Goal: Complete application form

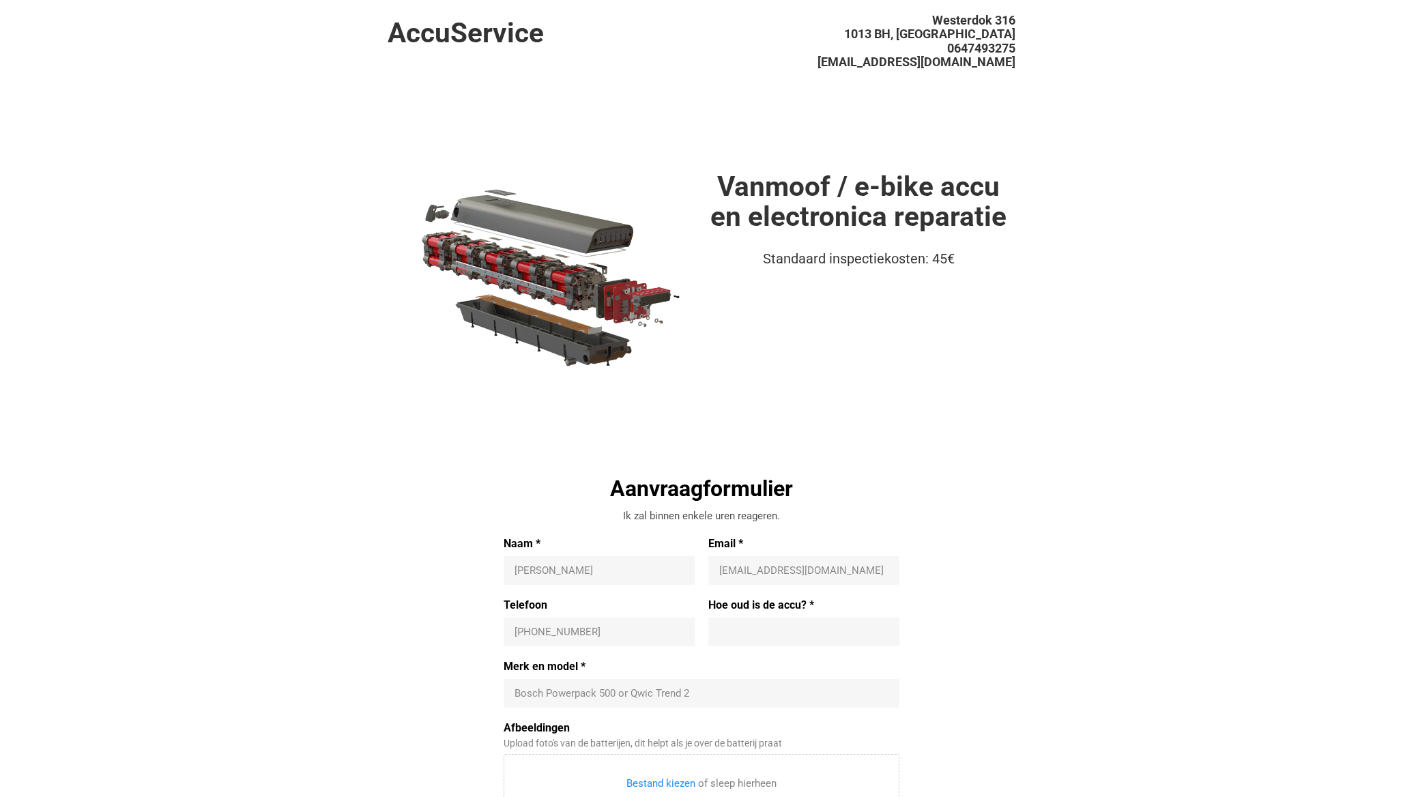
click at [888, 212] on h1 "Vanmoof / e-bike accu en electronica reparatie" at bounding box center [858, 201] width 314 height 61
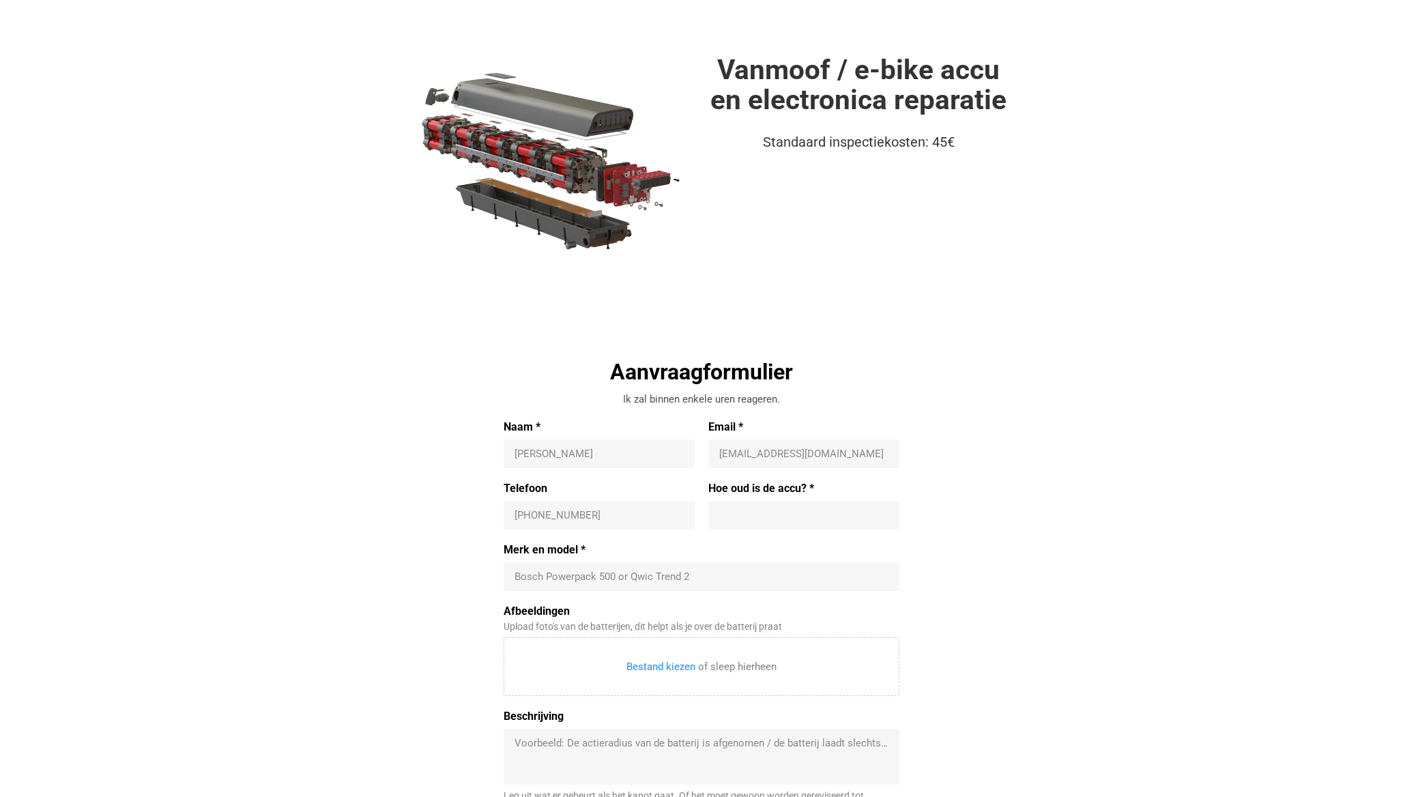
scroll to position [119, 0]
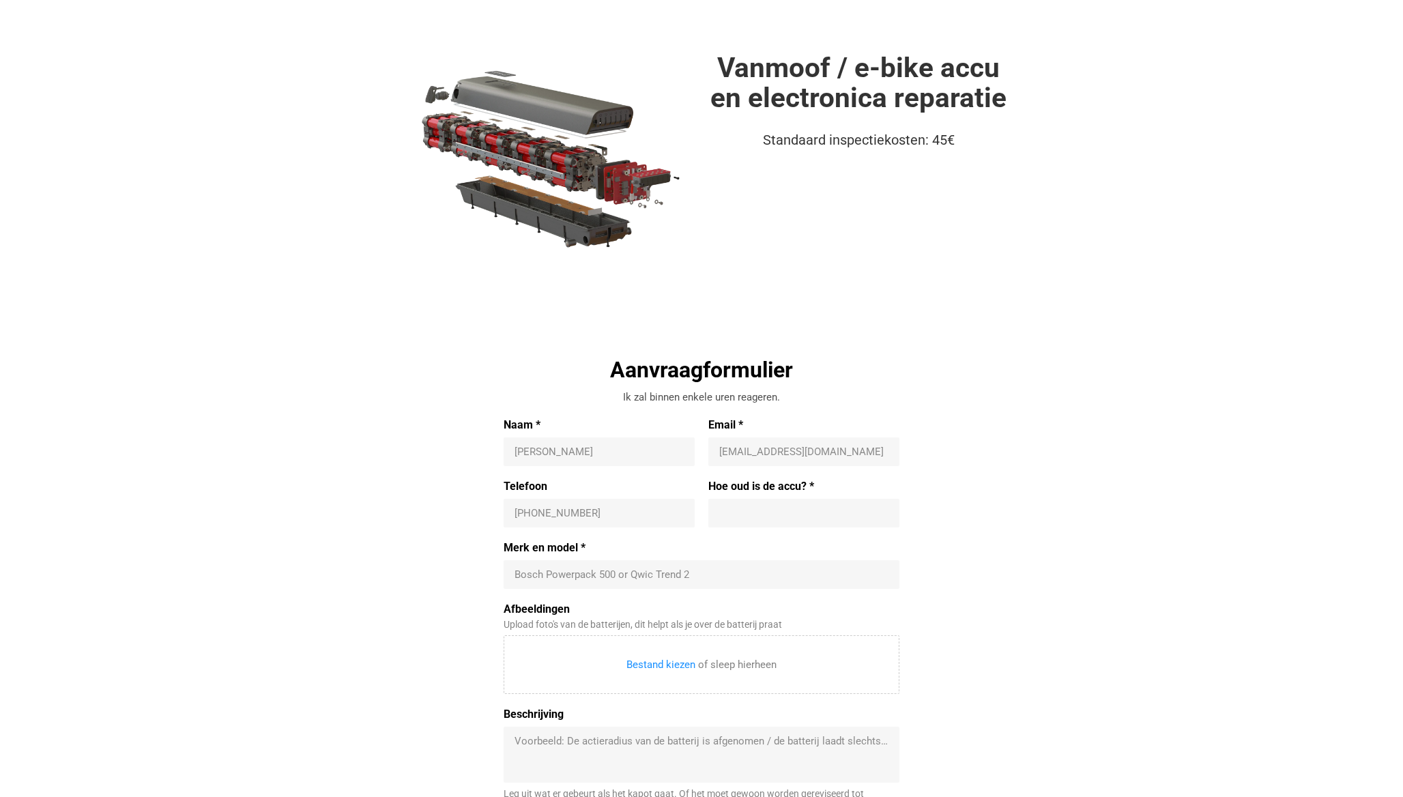
click at [540, 454] on input "Naam *" at bounding box center [598, 452] width 169 height 14
type input "[PERSON_NAME]"
type input "B"
type input "[PERSON_NAME][EMAIL_ADDRESS][DOMAIN_NAME]"
click at [563, 450] on input "Naam *" at bounding box center [598, 452] width 169 height 14
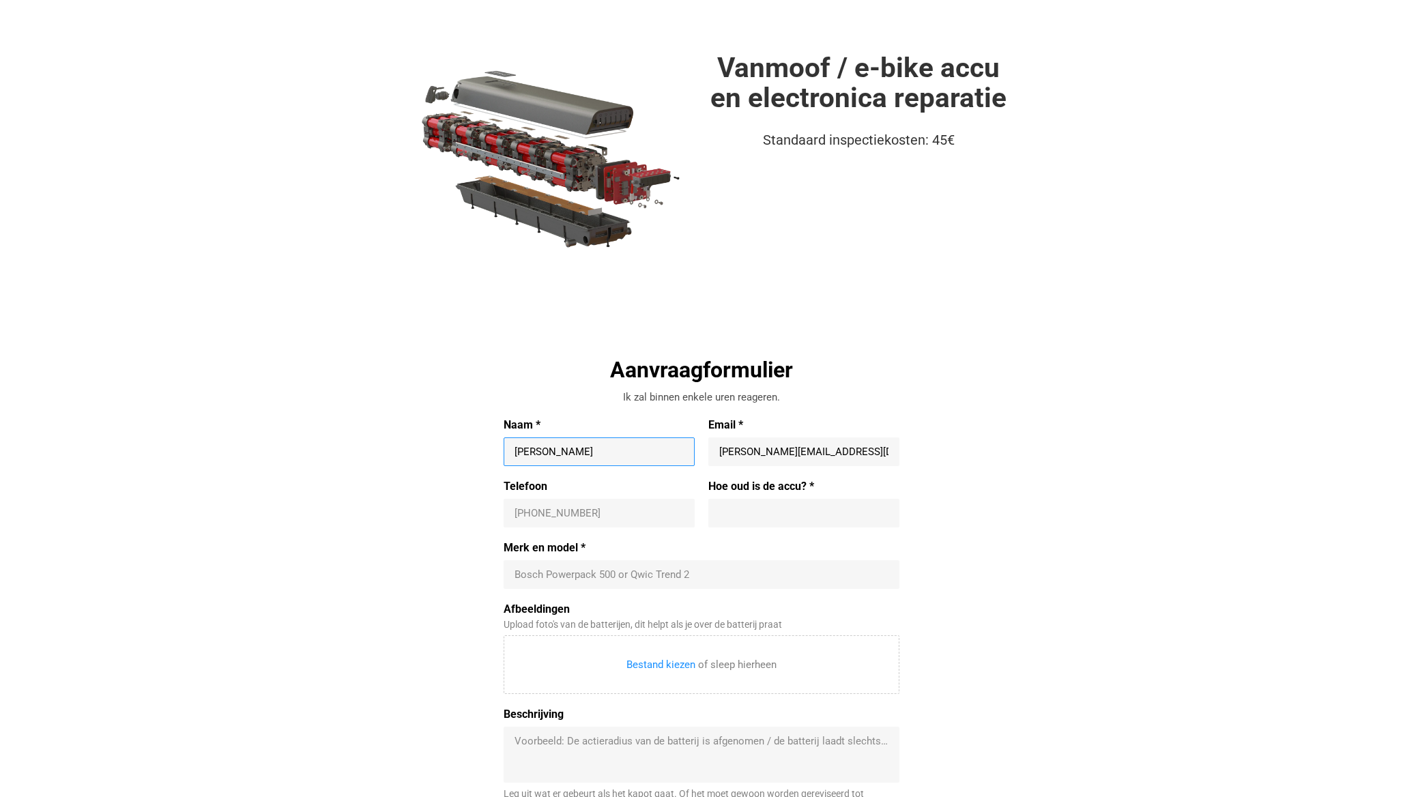
type input "[PERSON_NAME]"
click at [575, 520] on div "[PHONE_NUMBER]" at bounding box center [599, 513] width 191 height 29
type input "[PHONE_NUMBER]"
click at [732, 504] on div at bounding box center [803, 513] width 191 height 29
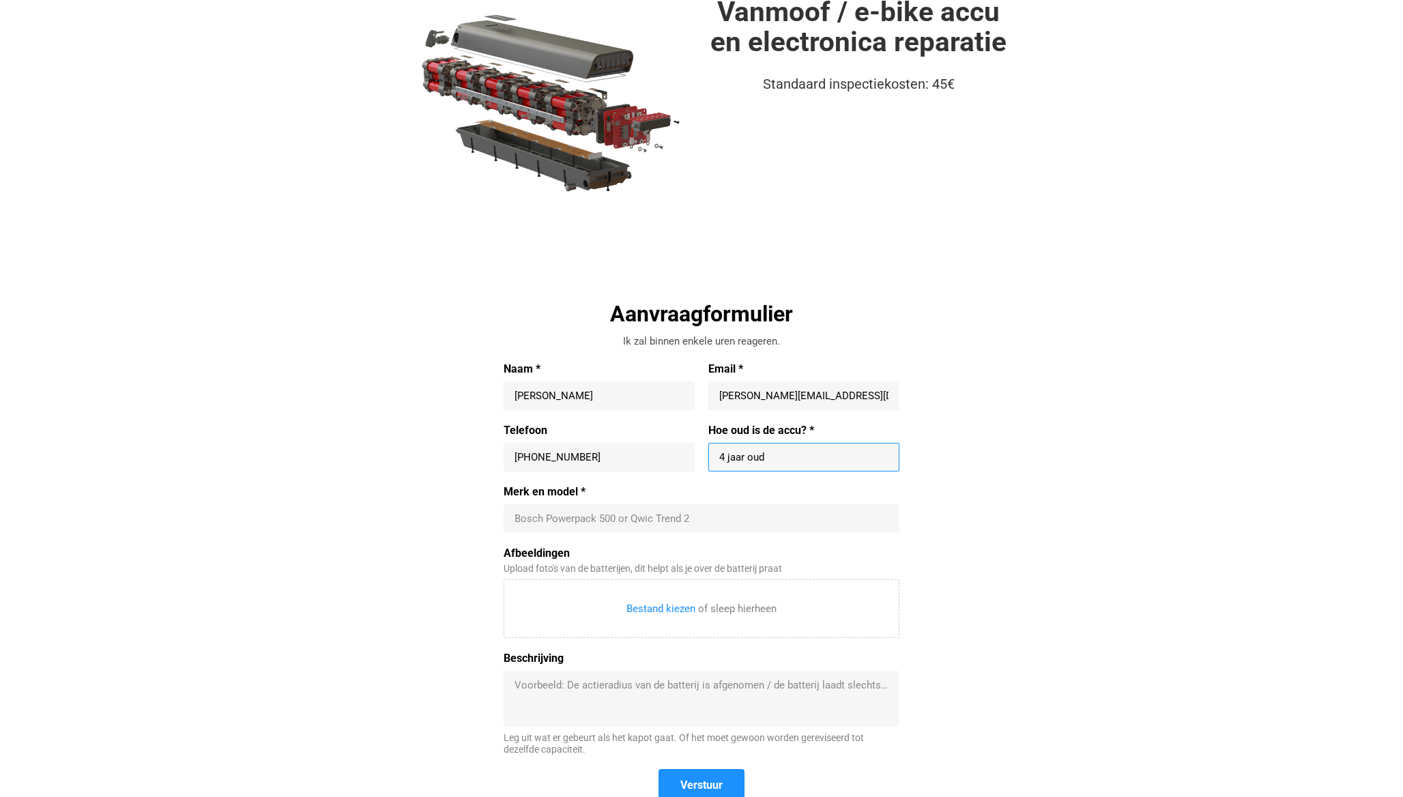
scroll to position [177, 0]
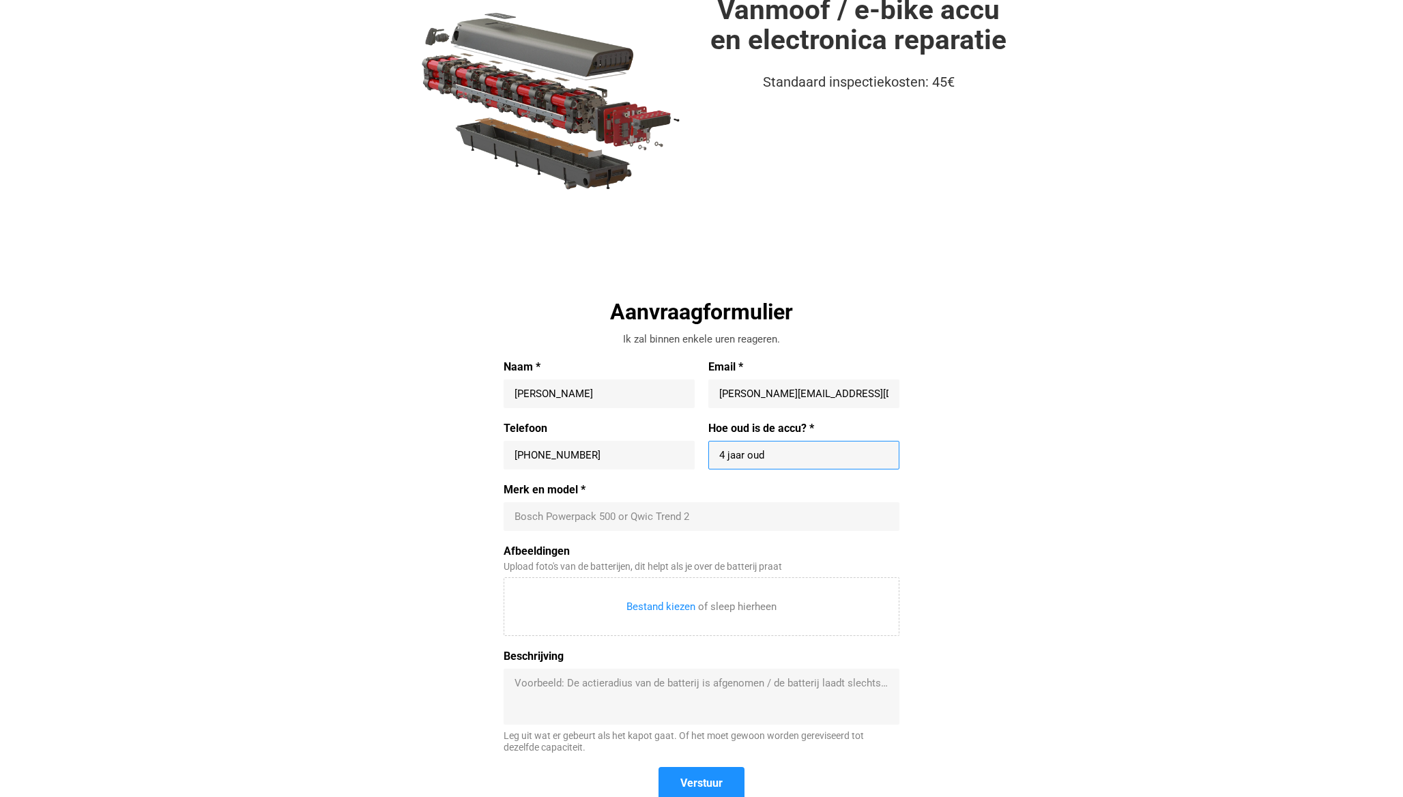
type input "4 jaar oud"
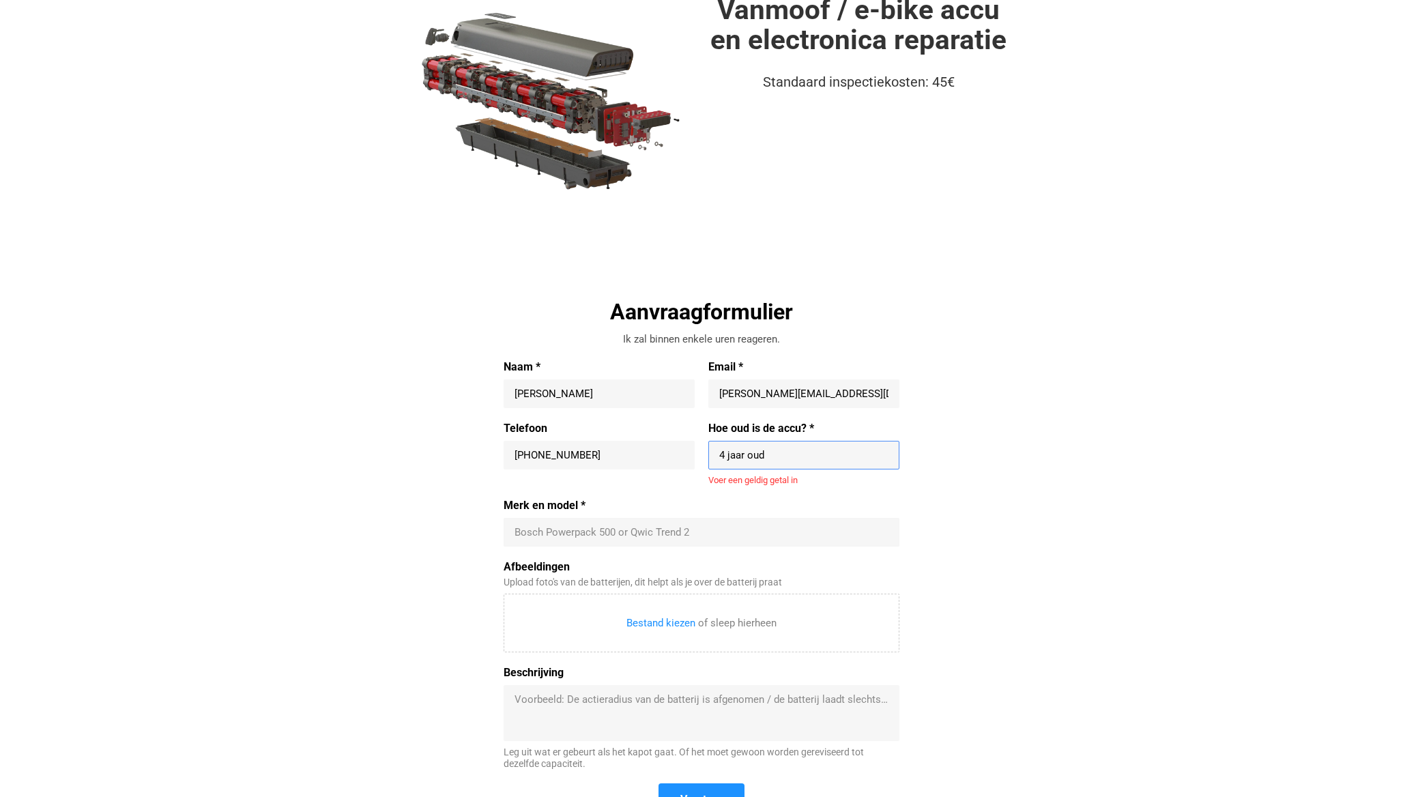
click at [586, 517] on div "Merk en model * Bosch Powerpack 500 or Qwic Trend 2" at bounding box center [702, 523] width 396 height 48
click at [808, 455] on input "4 jaar oud" at bounding box center [803, 455] width 169 height 14
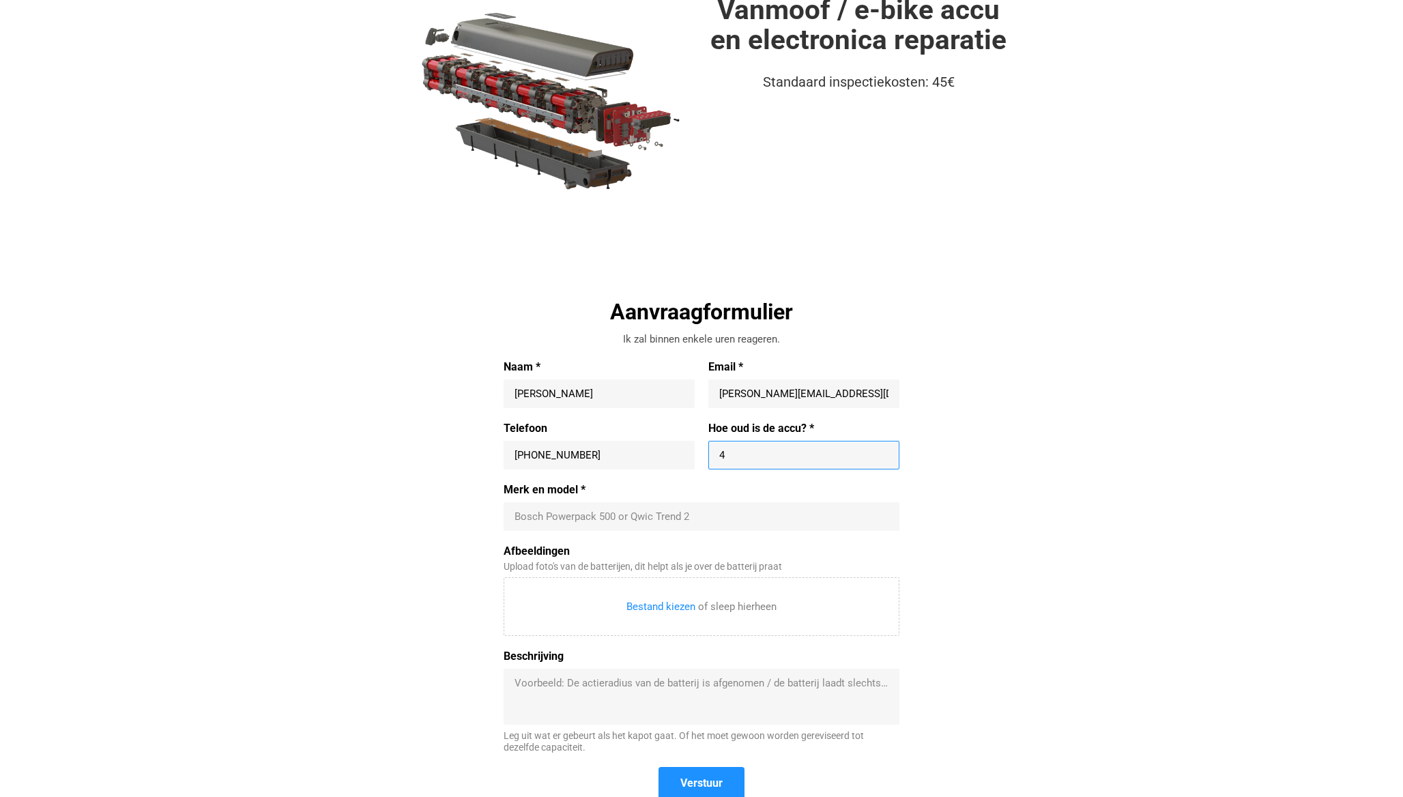
type input "4"
click at [428, 483] on div "Aanvraagformulier Ik zal binnen enkele uren reageren. Naam * [PERSON_NAME] Emai…" at bounding box center [702, 556] width 628 height 519
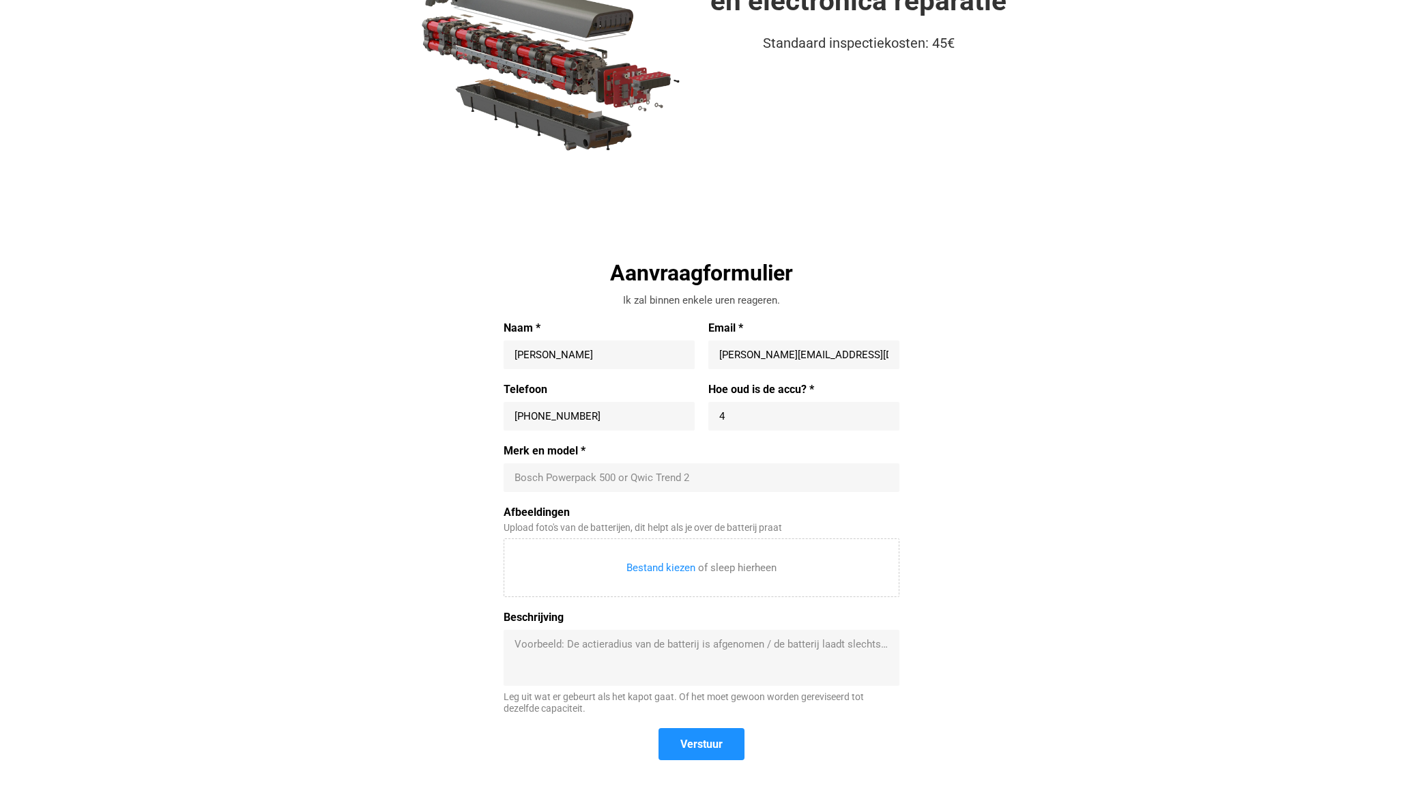
scroll to position [228, 0]
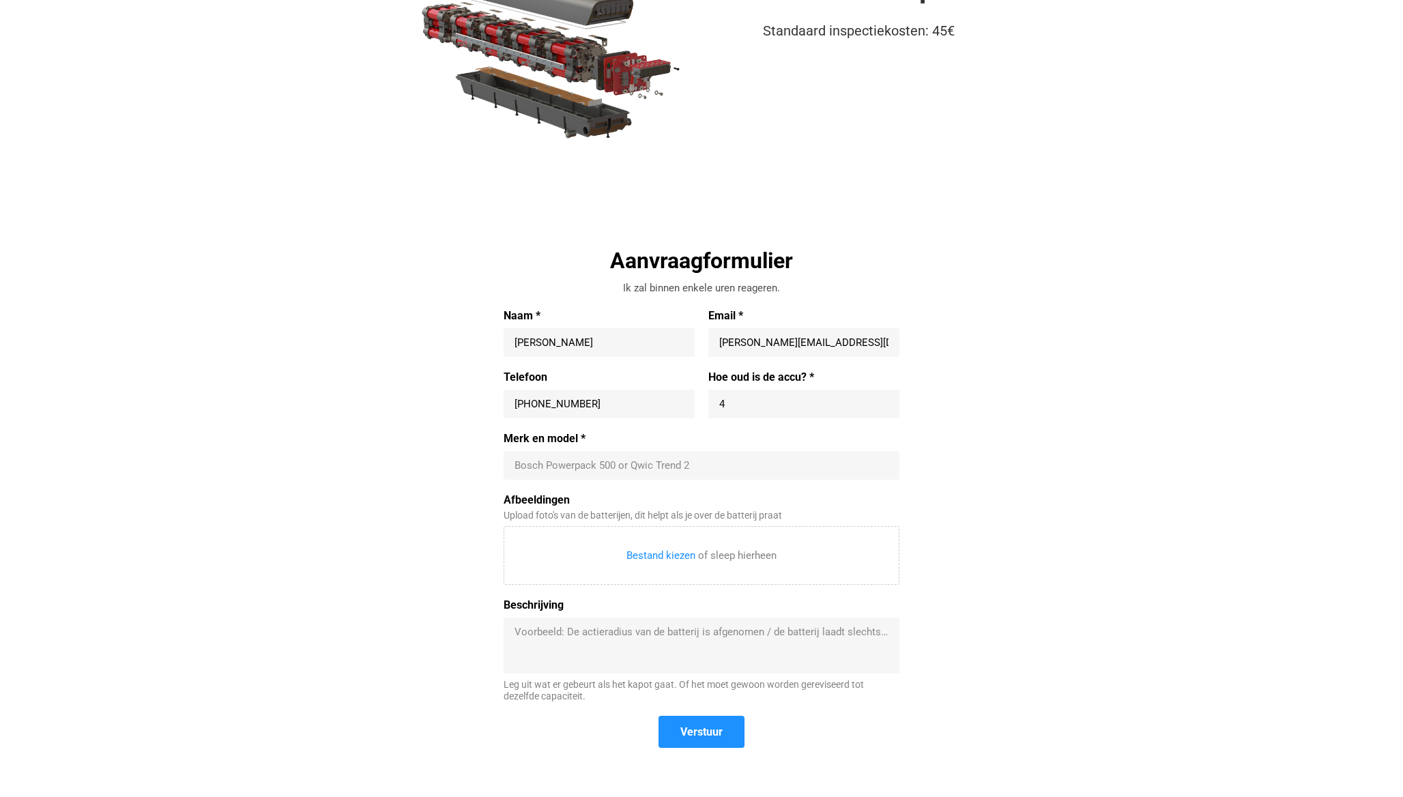
click at [547, 465] on input "Merk en model *" at bounding box center [701, 465] width 374 height 14
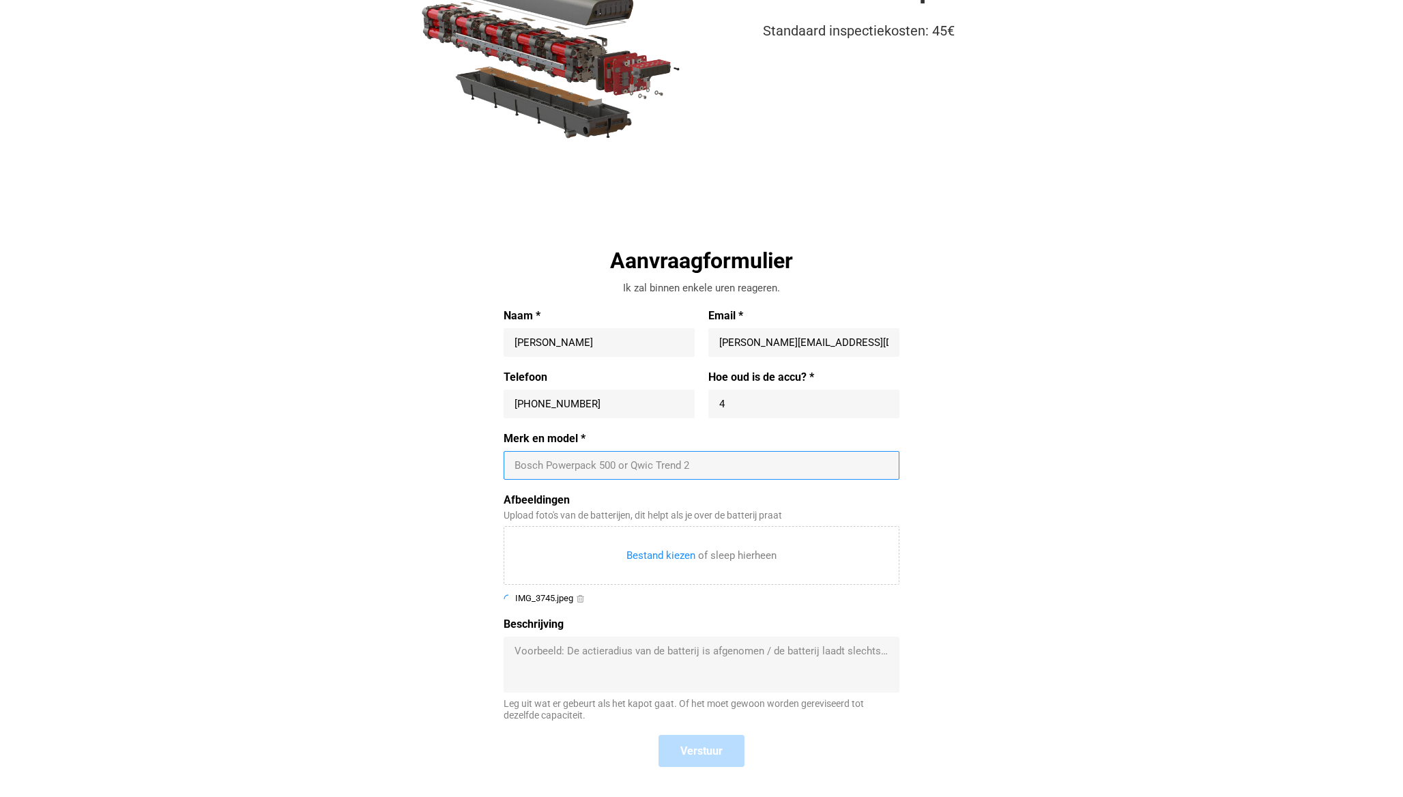
click at [407, 502] on div "Aanvraagformulier Ik zal binnen enkele uren reageren. Naam * [PERSON_NAME] Emai…" at bounding box center [702, 515] width 628 height 538
click at [535, 467] on input "Merk en model *" at bounding box center [701, 465] width 374 height 14
type input "Cowboy (3)"
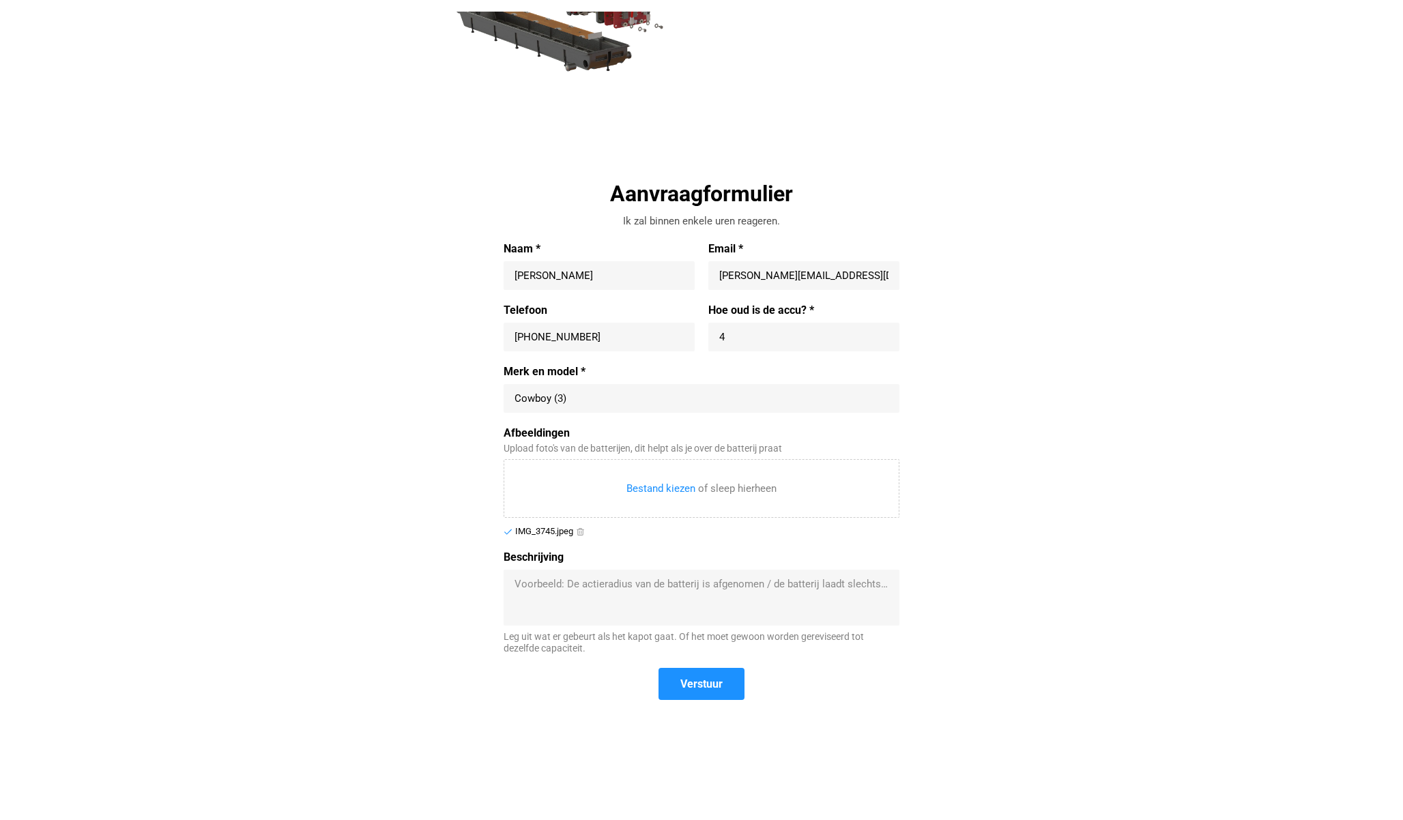
scroll to position [314, 0]
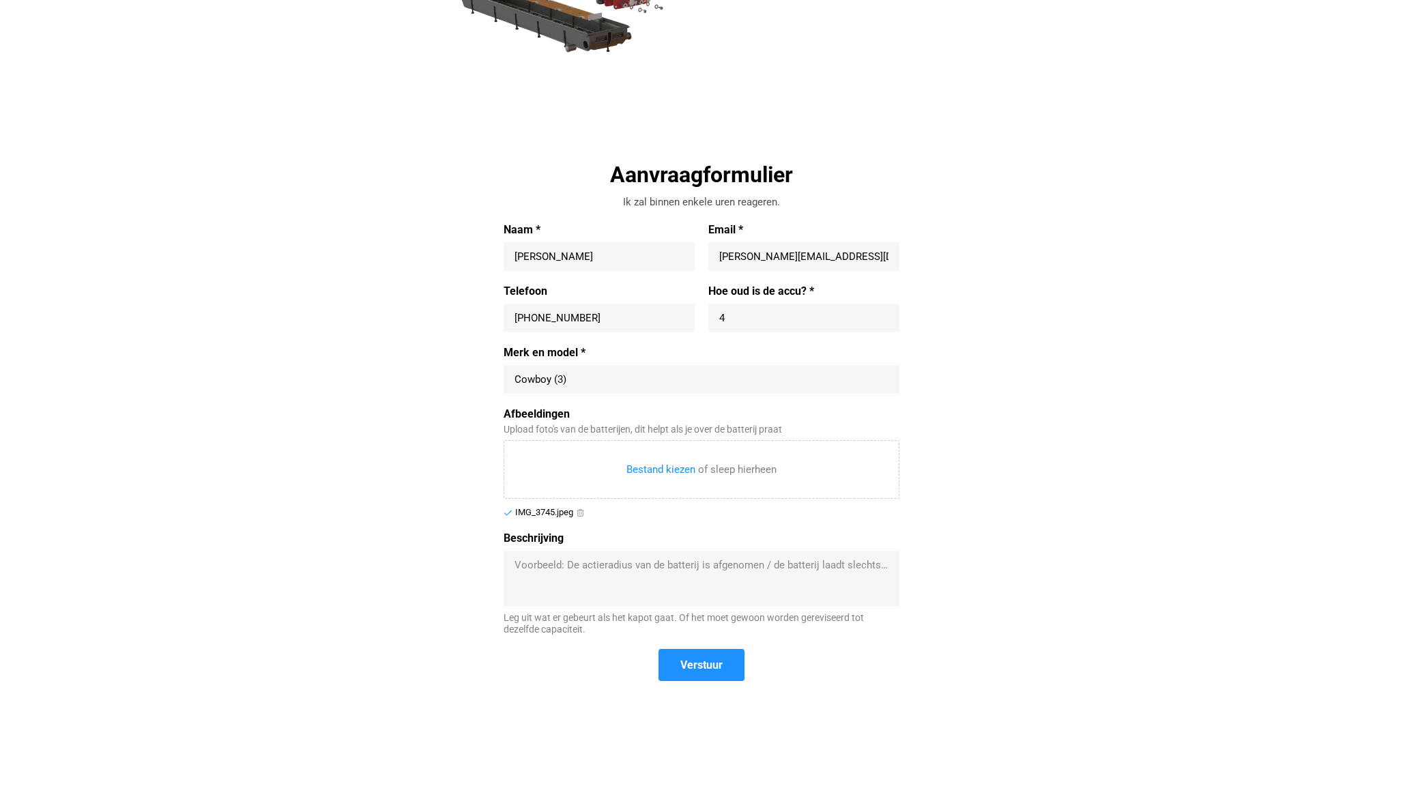
click at [559, 568] on textarea "Beschrijving" at bounding box center [701, 578] width 374 height 41
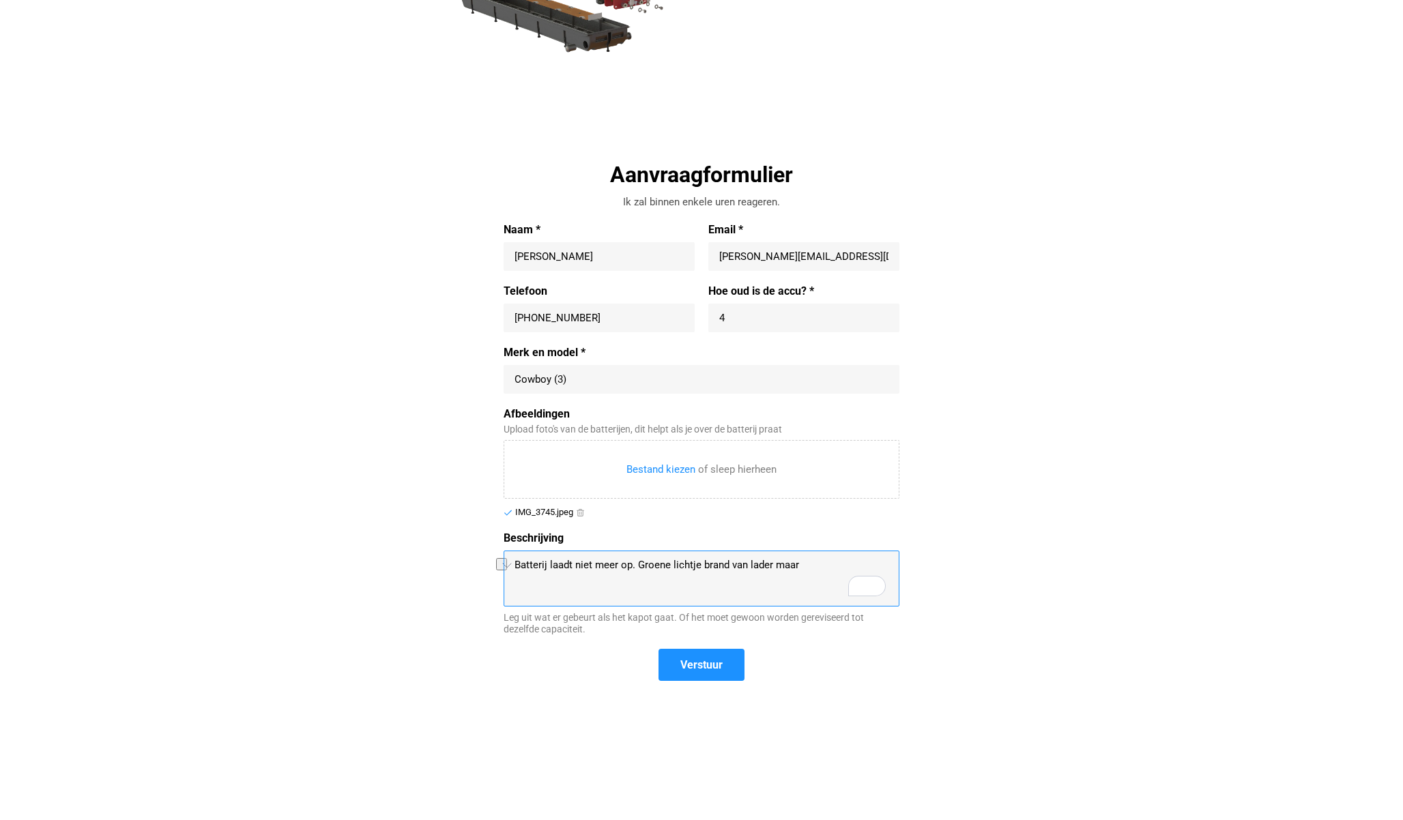
drag, startPoint x: 808, startPoint y: 564, endPoint x: 730, endPoint y: 565, distance: 77.8
click at [730, 565] on textarea "Batterij laadt niet meer op. Groene lichtje brand van lader maar" at bounding box center [701, 578] width 374 height 41
click at [439, 367] on div "Aanvraagformulier Ik zal binnen enkele uren reageren. Naam * [PERSON_NAME] Emai…" at bounding box center [702, 429] width 628 height 538
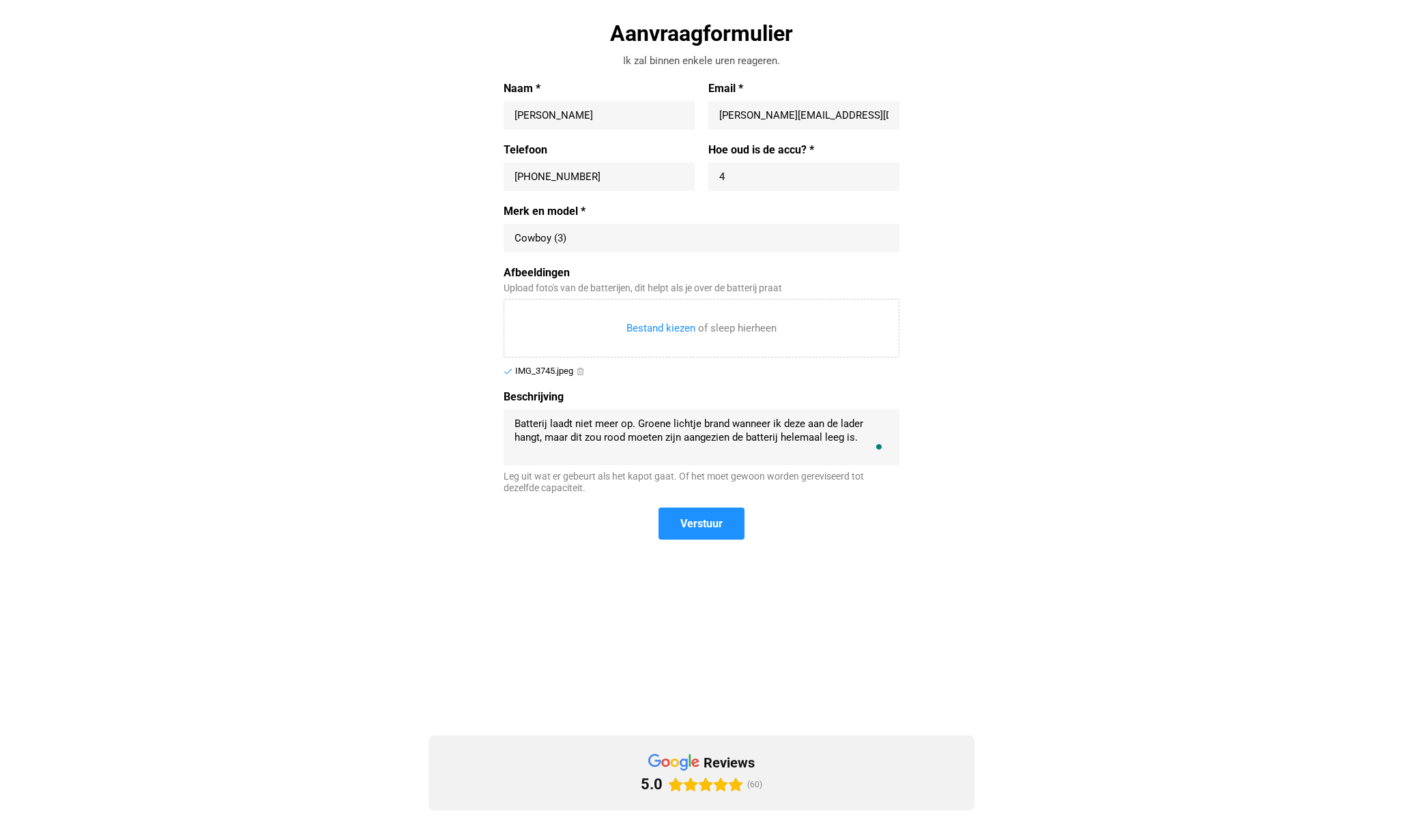
scroll to position [463, 0]
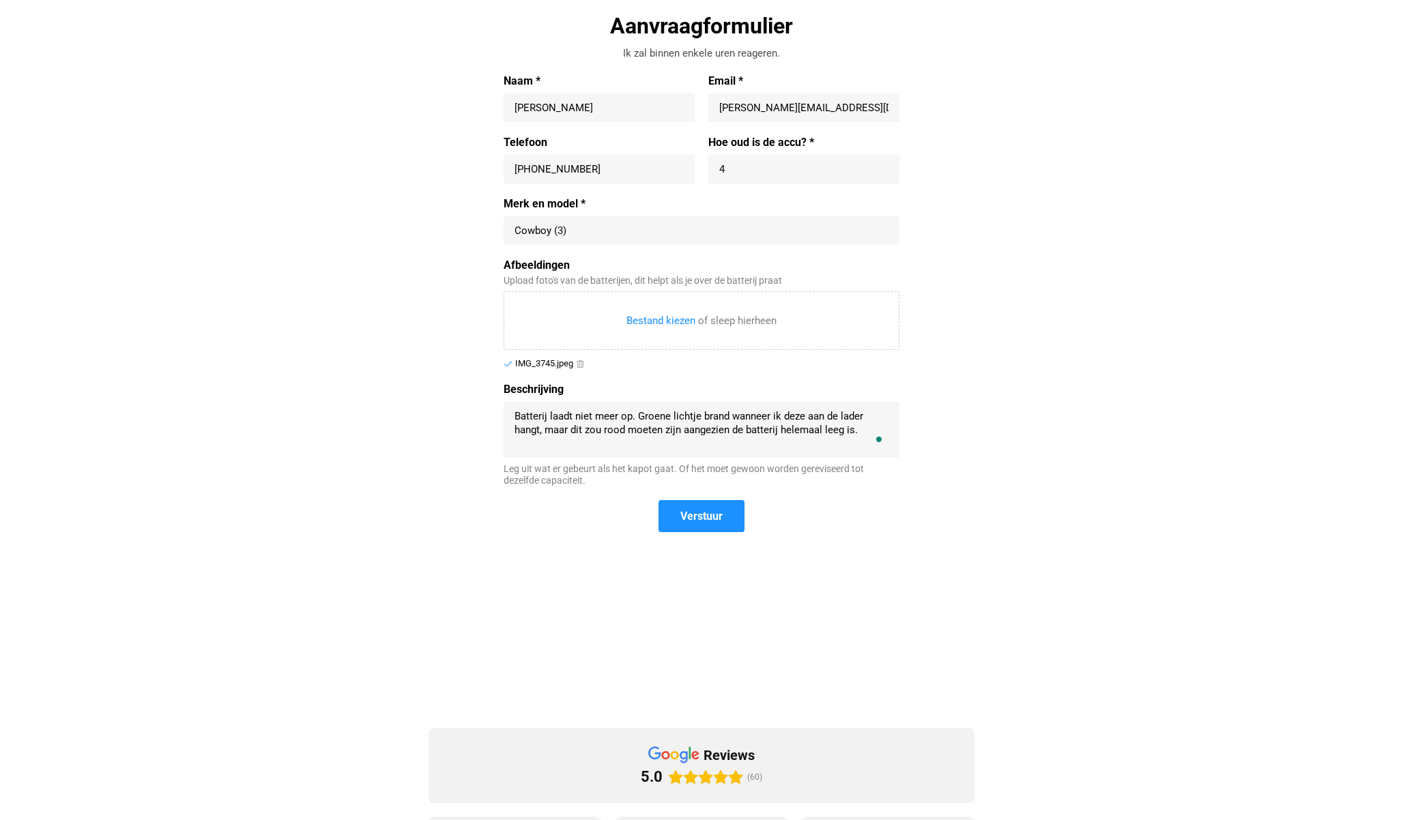
click at [864, 431] on textarea "Batterij laadt niet meer op. Groene lichtje brand wanneer ik deze aan de lader …" at bounding box center [701, 429] width 374 height 41
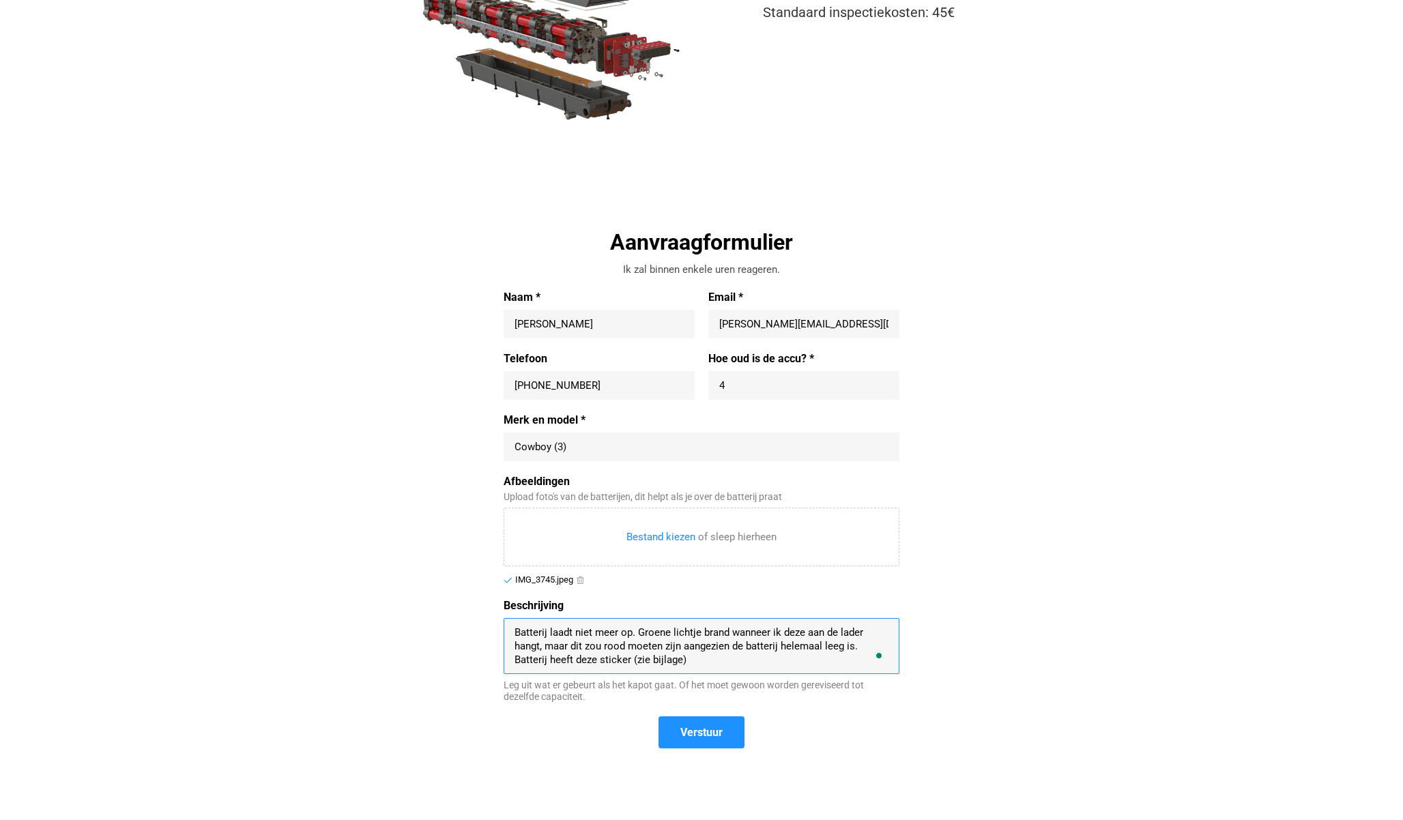
scroll to position [252, 0]
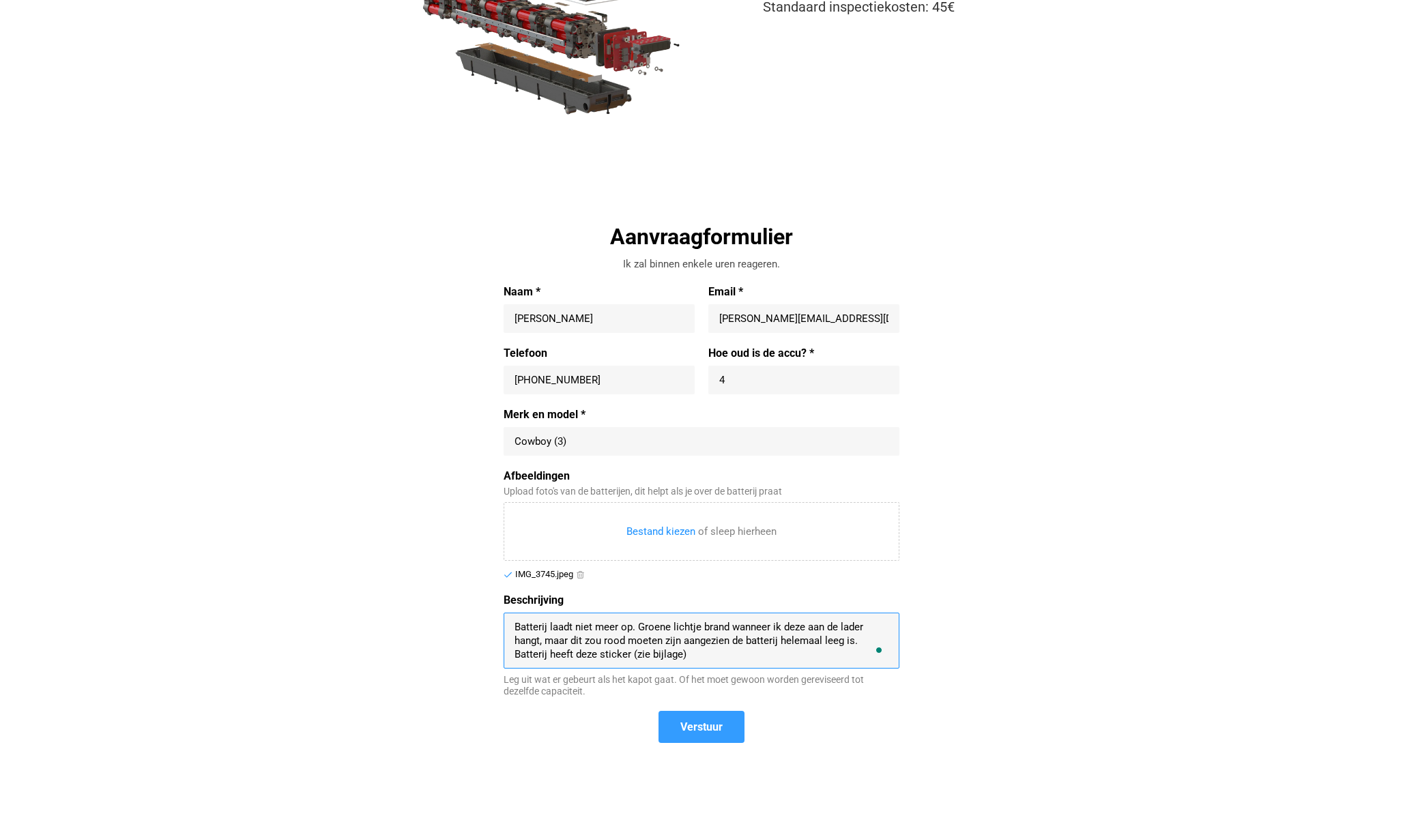
type textarea "Batterij laadt niet meer op. Groene lichtje brand wanneer ik deze aan de lader …"
click at [704, 733] on span "Verstuur" at bounding box center [701, 727] width 42 height 14
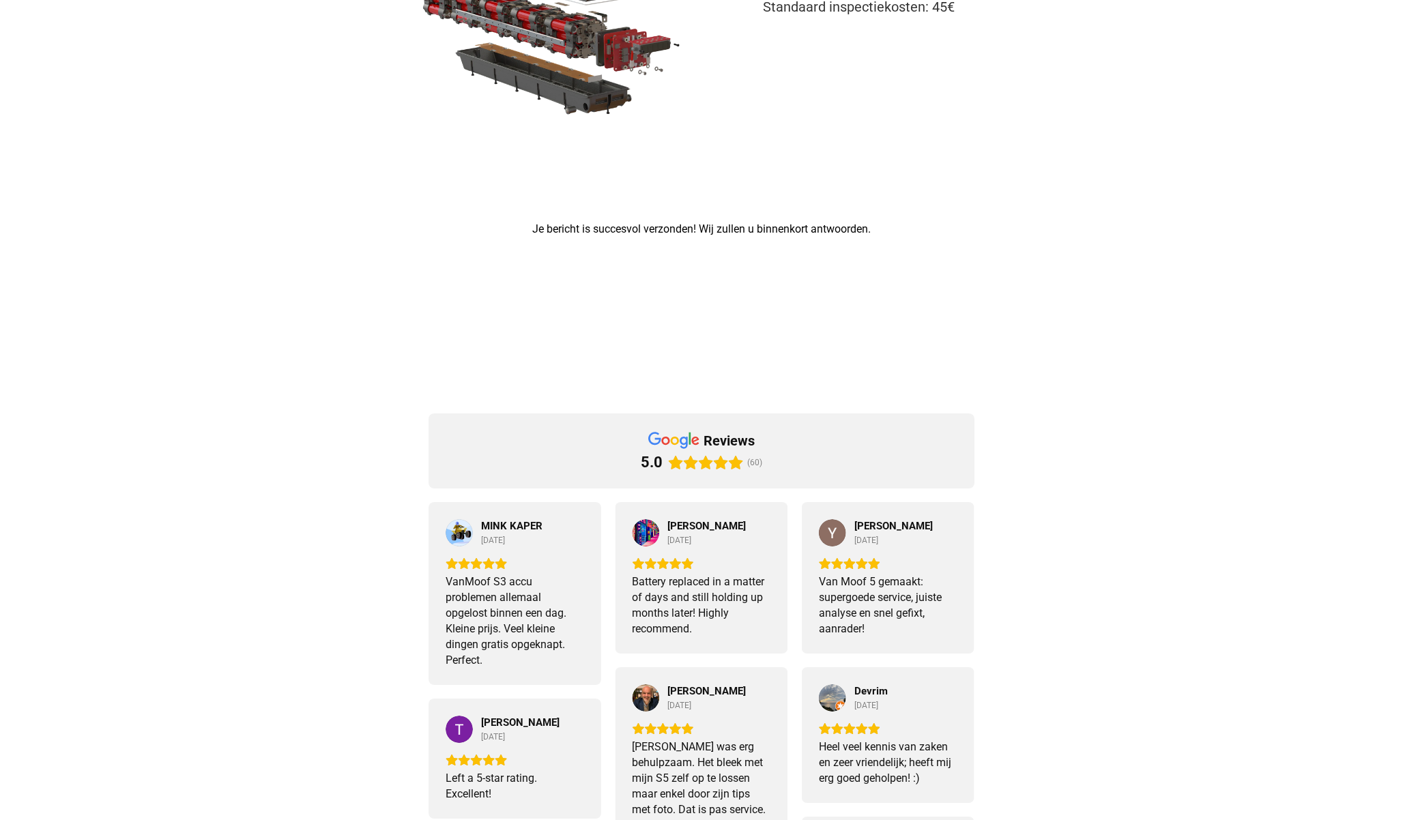
scroll to position [0, 0]
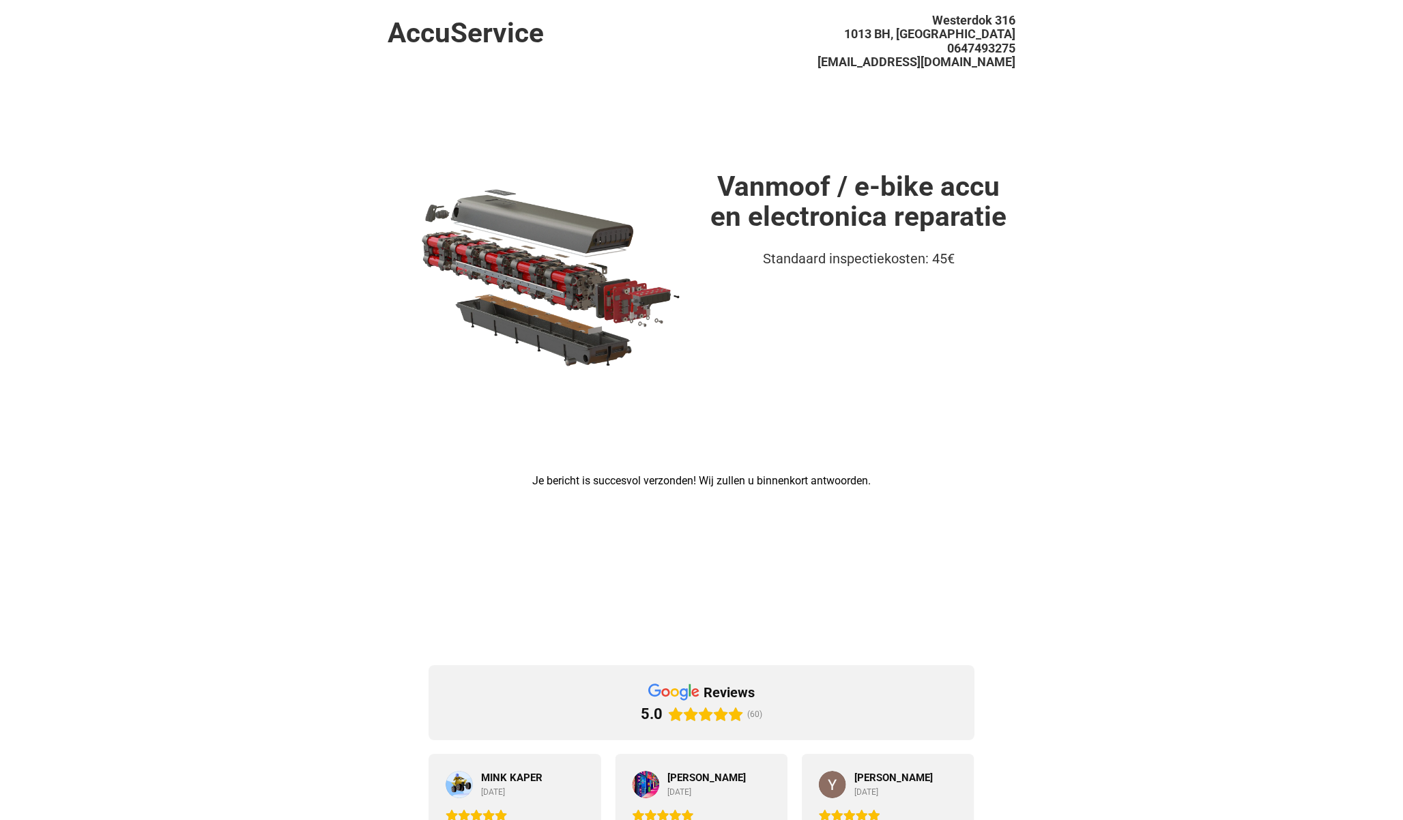
click at [1007, 184] on h1 "Vanmoof / e-bike accu en electronica reparatie" at bounding box center [858, 201] width 314 height 61
